Goal: Task Accomplishment & Management: Manage account settings

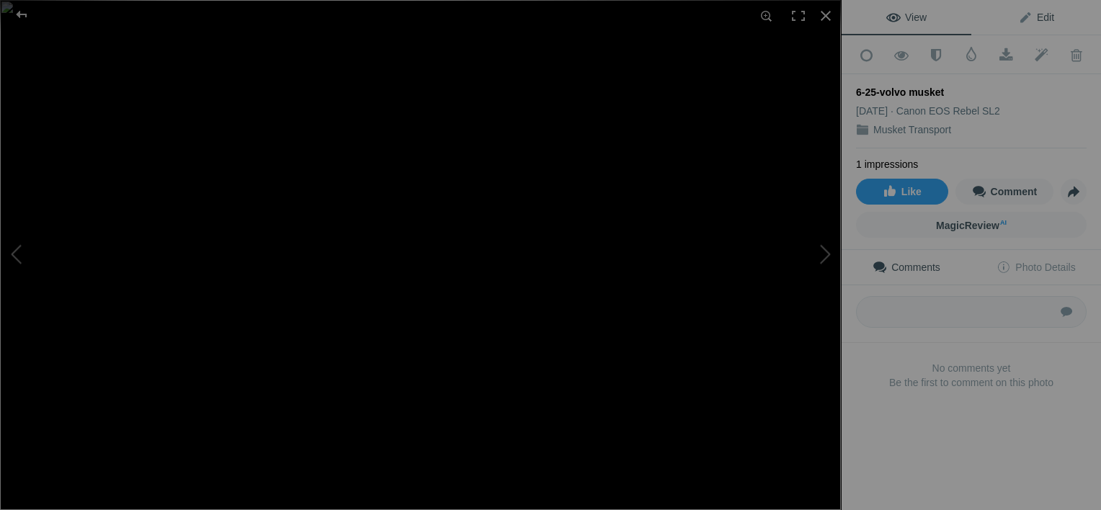
click at [1039, 18] on span "Edit" at bounding box center [1036, 18] width 36 height 12
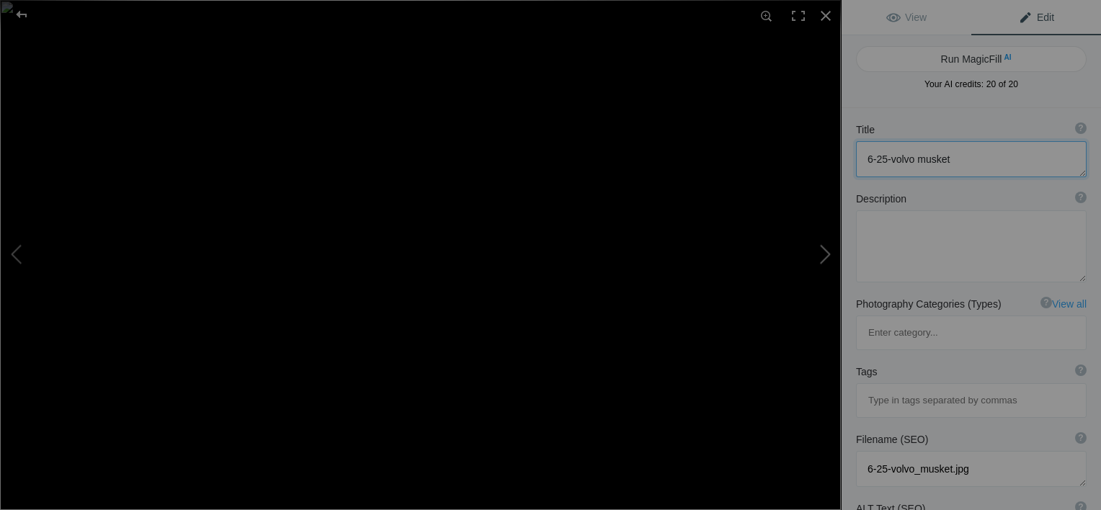
drag, startPoint x: 970, startPoint y: 151, endPoint x: 833, endPoint y: 166, distance: 137.7
click at [833, 166] on div "6-25-volvo musket View Edit Run MagicFill AI Your AI credits: 20 of 20 You have…" at bounding box center [550, 255] width 1101 height 510
type textarea "MUSKET 4303"
click at [893, 243] on textarea at bounding box center [971, 246] width 231 height 72
